Goal: Task Accomplishment & Management: Use online tool/utility

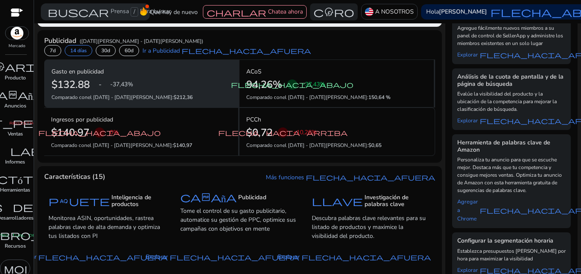
scroll to position [213, 0]
